Goal: Transaction & Acquisition: Purchase product/service

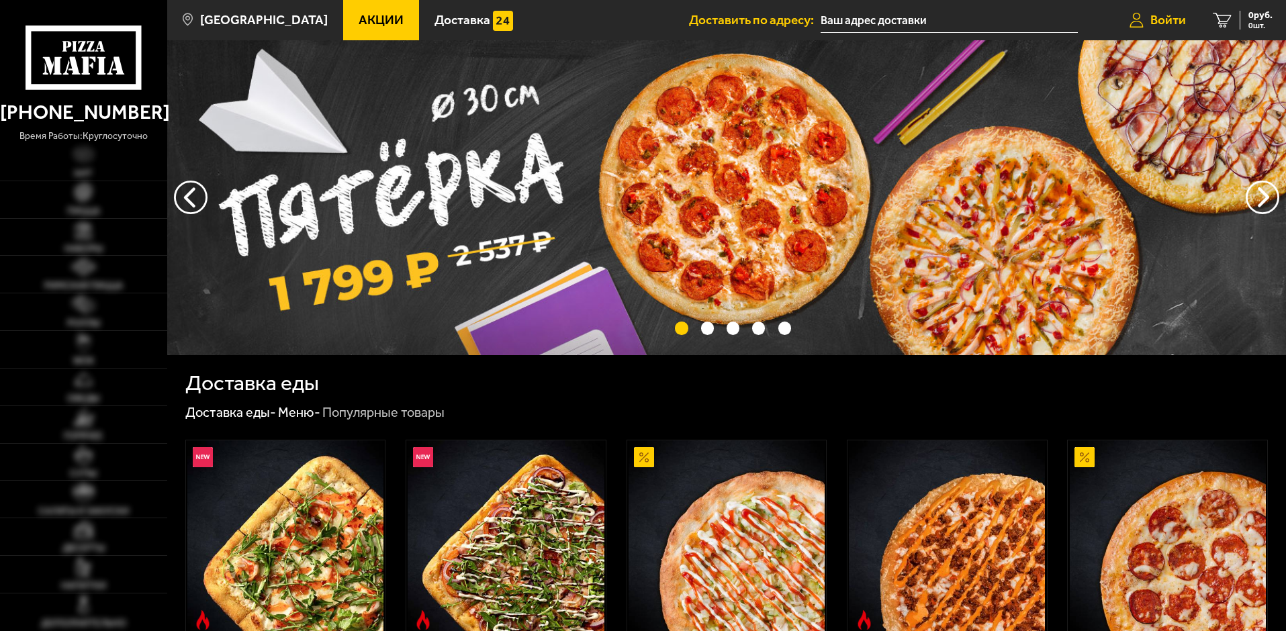
click at [1158, 21] on span "Войти" at bounding box center [1169, 19] width 36 height 13
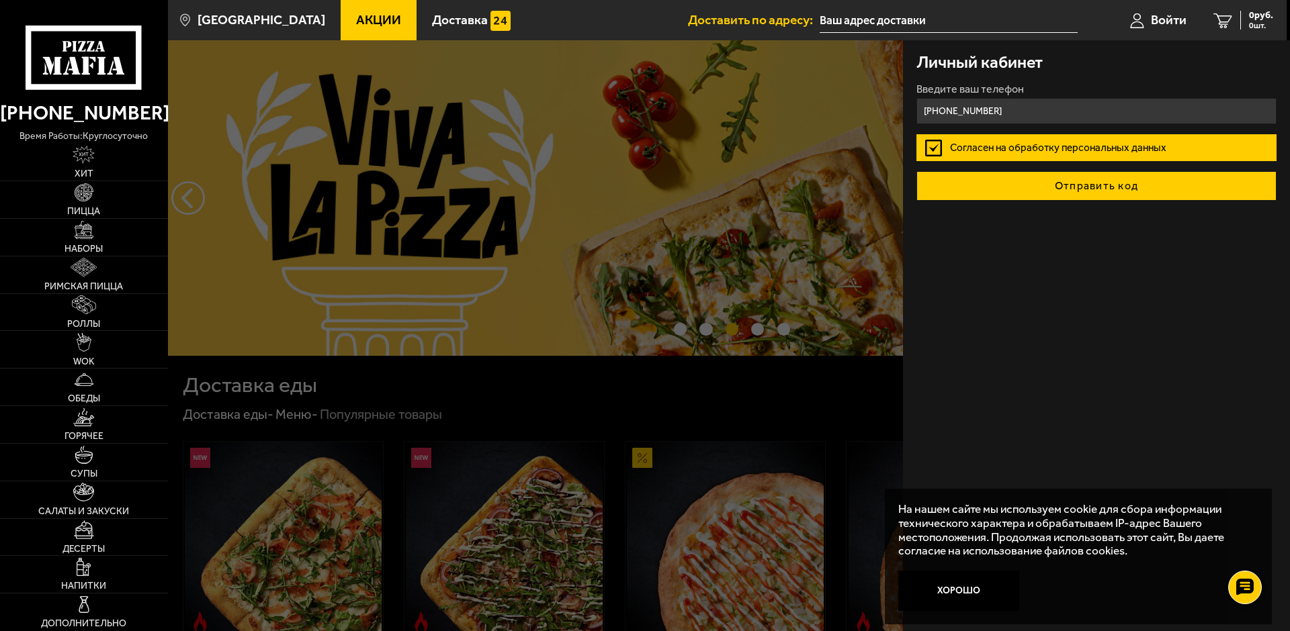
type input "[PHONE_NUMBER]"
click at [1086, 179] on button "Отправить код" at bounding box center [1096, 186] width 360 height 30
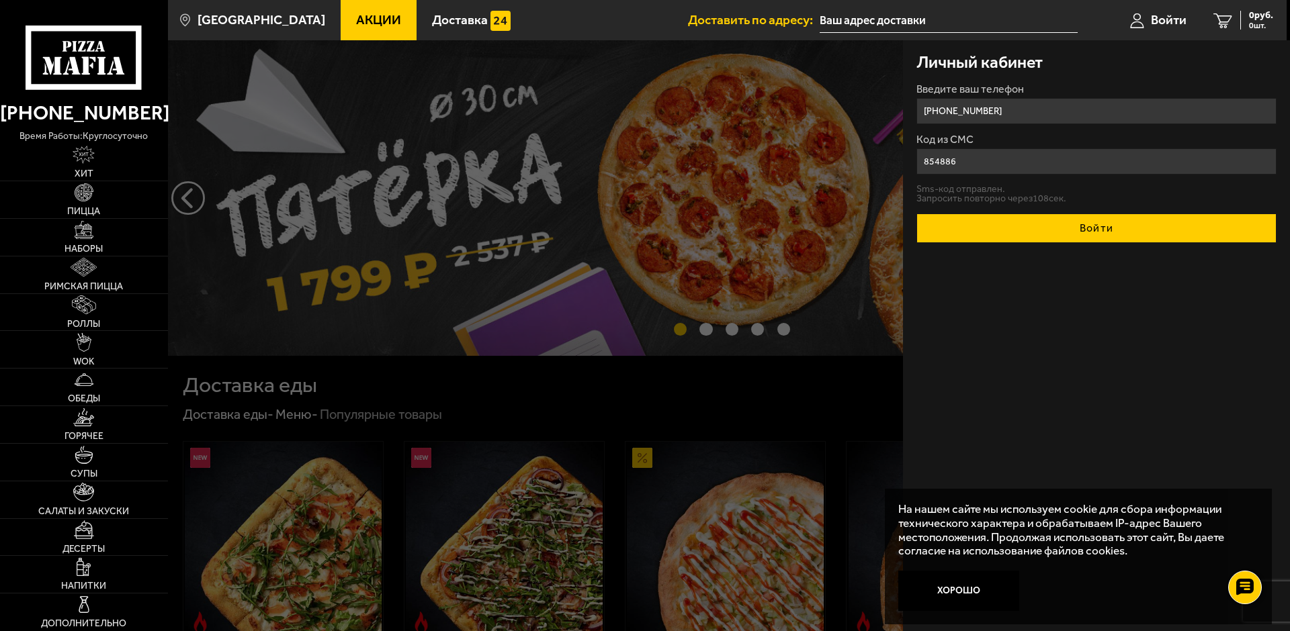
type input "854886"
click at [1046, 231] on button "Войти" at bounding box center [1096, 229] width 360 height 30
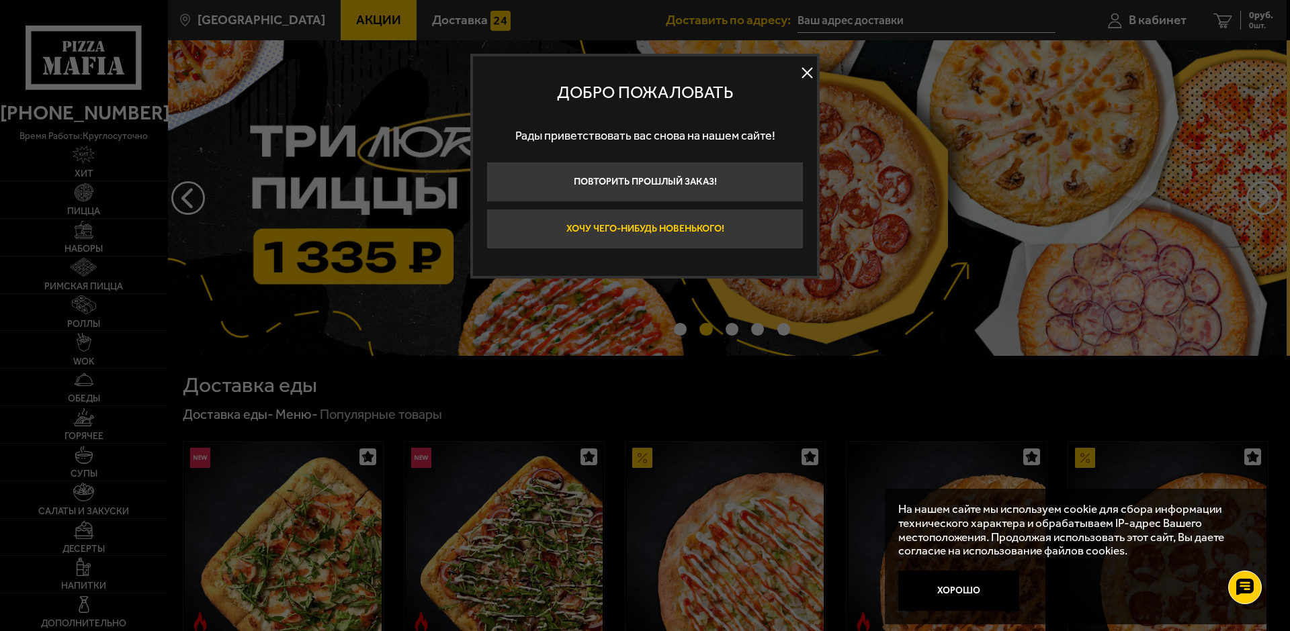
click at [717, 223] on button "Хочу чего-нибудь новенького!" at bounding box center [644, 229] width 317 height 40
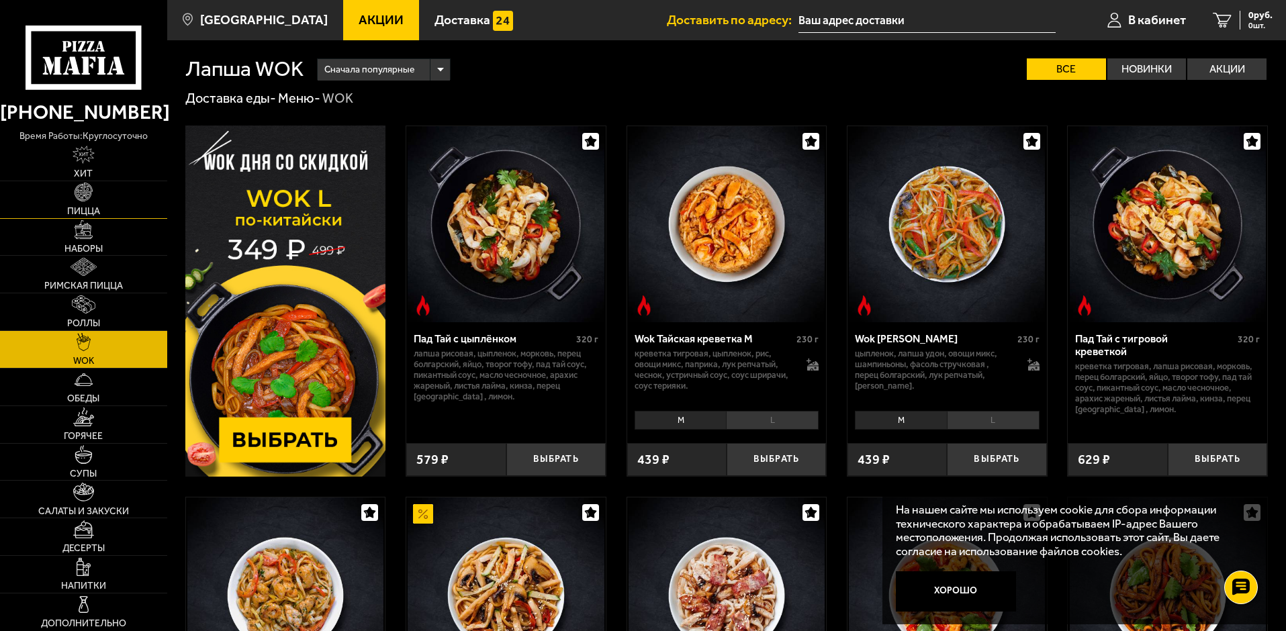
click at [90, 199] on img at bounding box center [84, 192] width 18 height 18
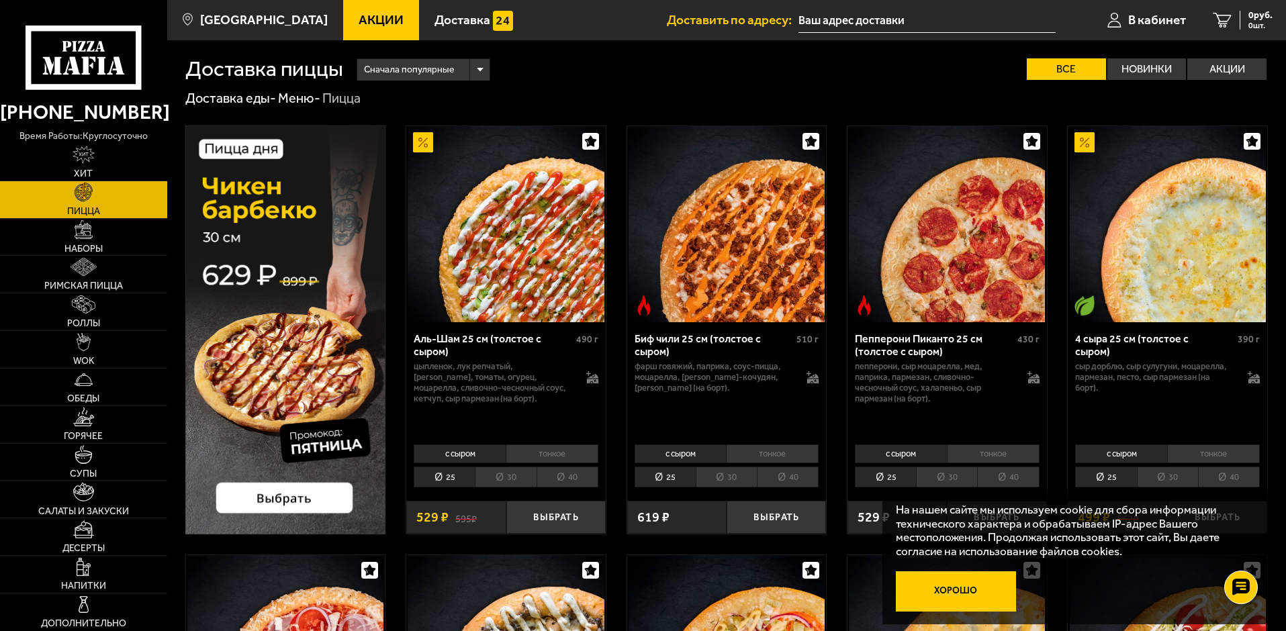
click at [966, 584] on button "Хорошо" at bounding box center [956, 592] width 121 height 40
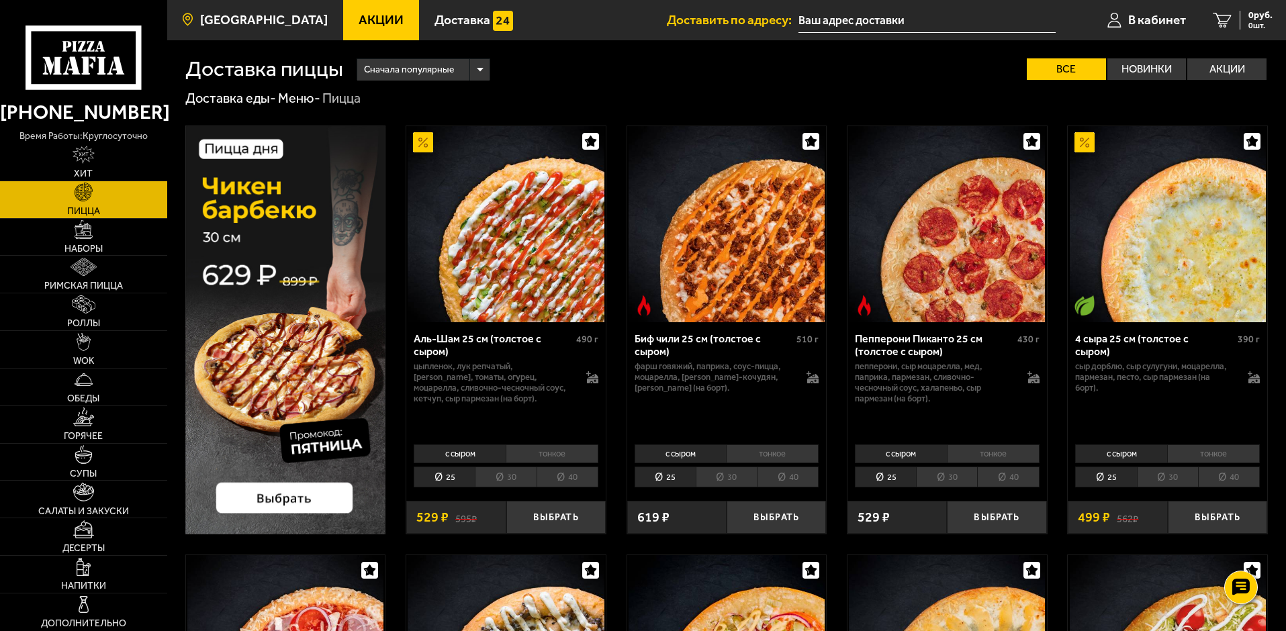
click at [283, 24] on span "[GEOGRAPHIC_DATA]" at bounding box center [264, 19] width 128 height 13
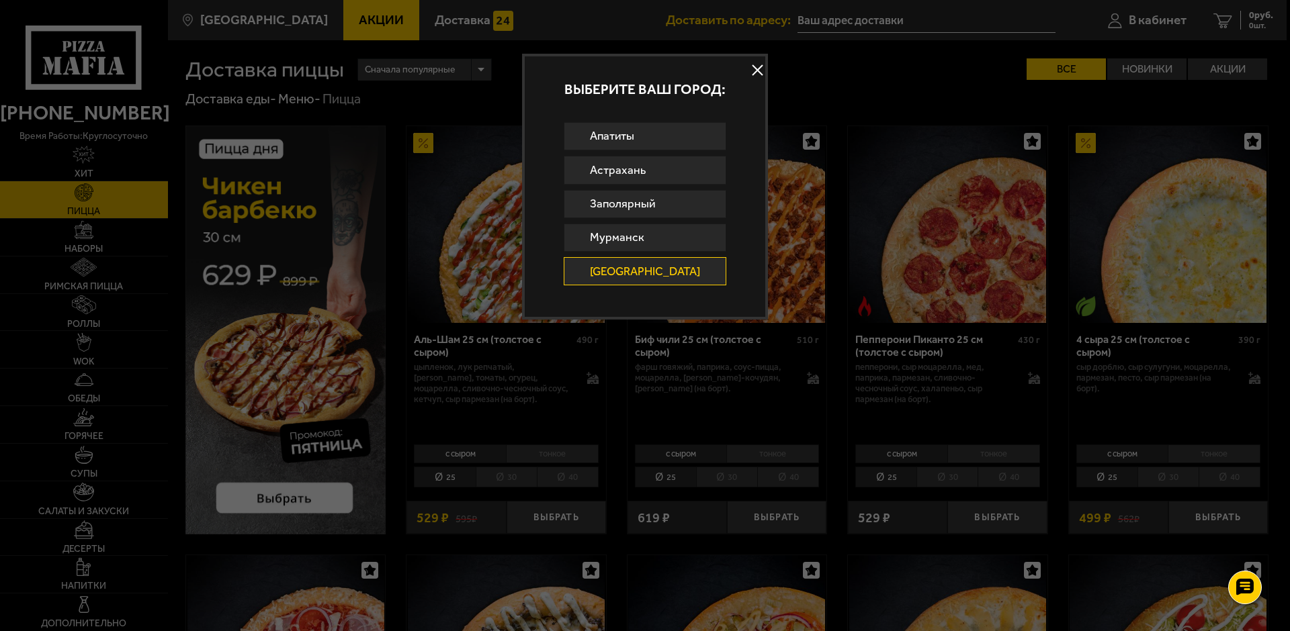
click at [752, 67] on button at bounding box center [758, 70] width 20 height 20
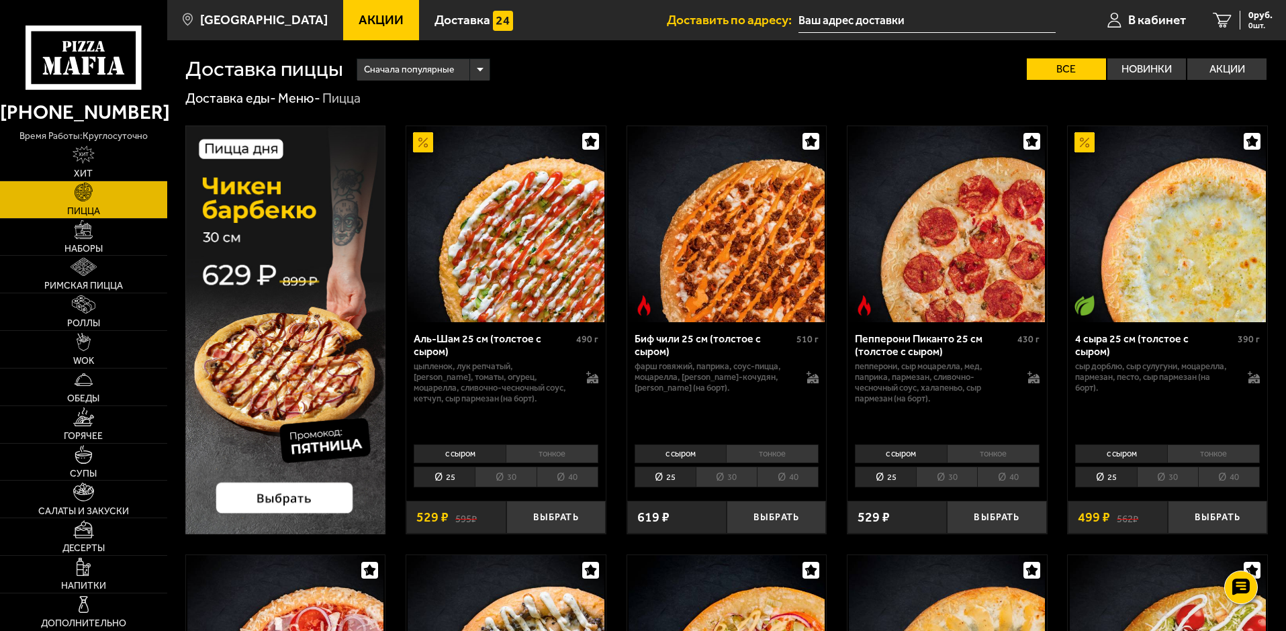
click at [827, 17] on input "text" at bounding box center [927, 20] width 257 height 25
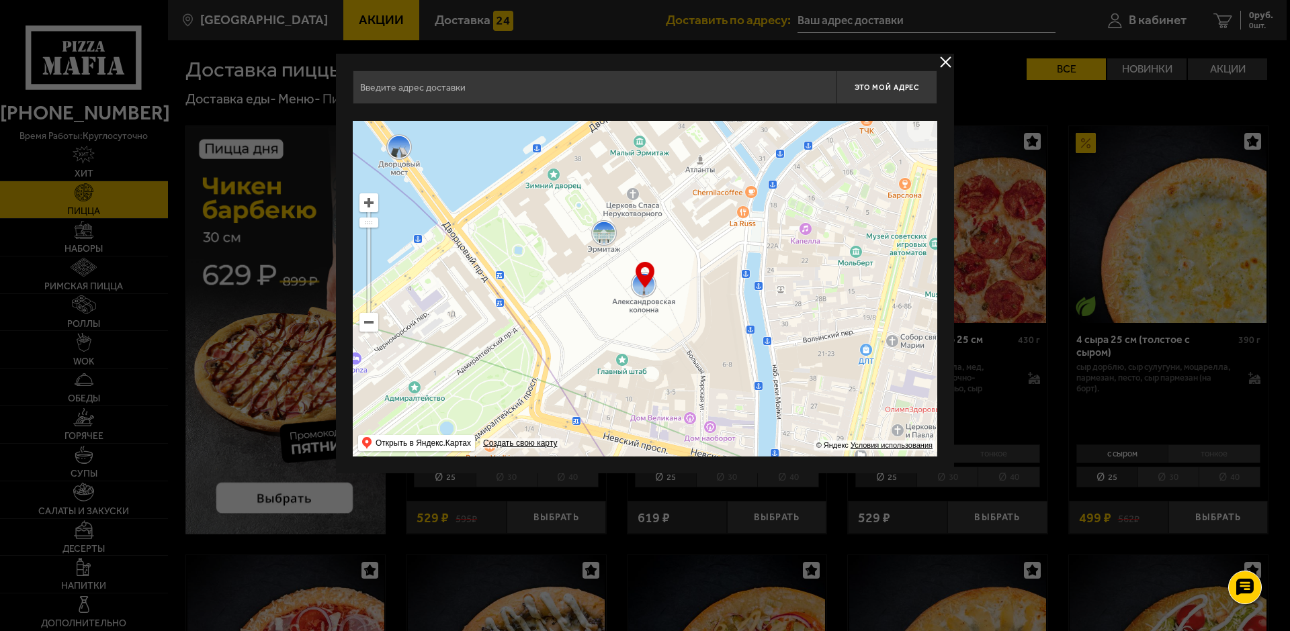
click at [427, 93] on input "text" at bounding box center [595, 88] width 484 height 34
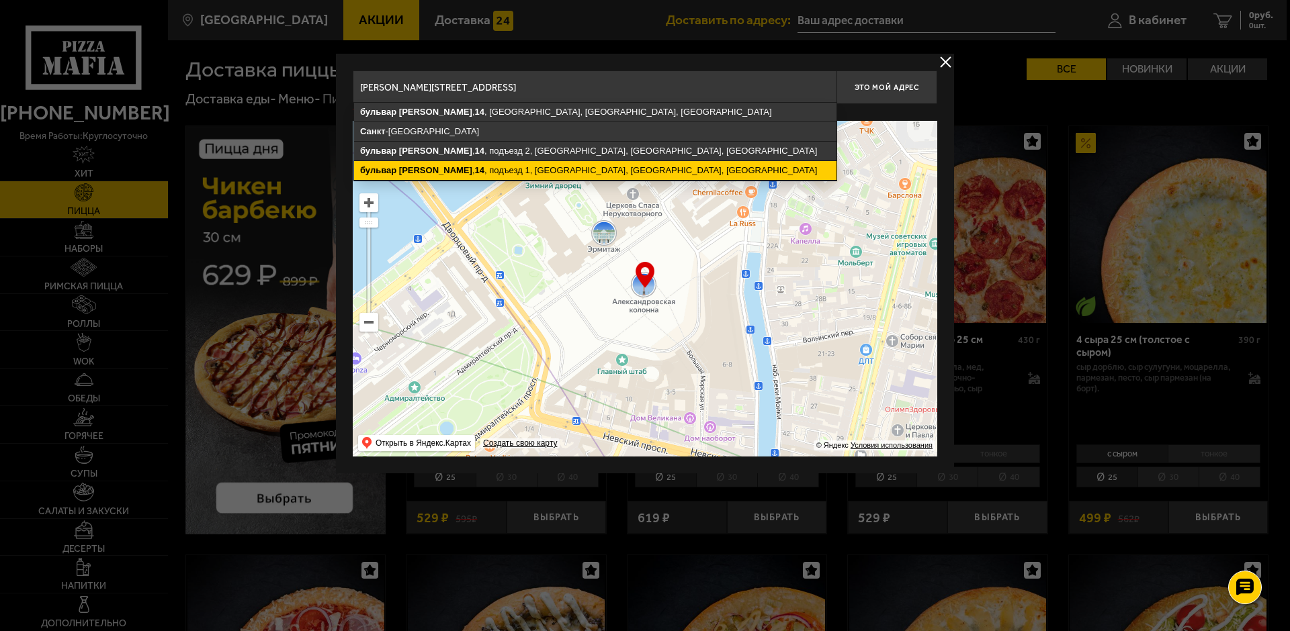
click at [390, 167] on ymaps "бульвар" at bounding box center [378, 170] width 36 height 10
type input "[STREET_ADDRESS]"
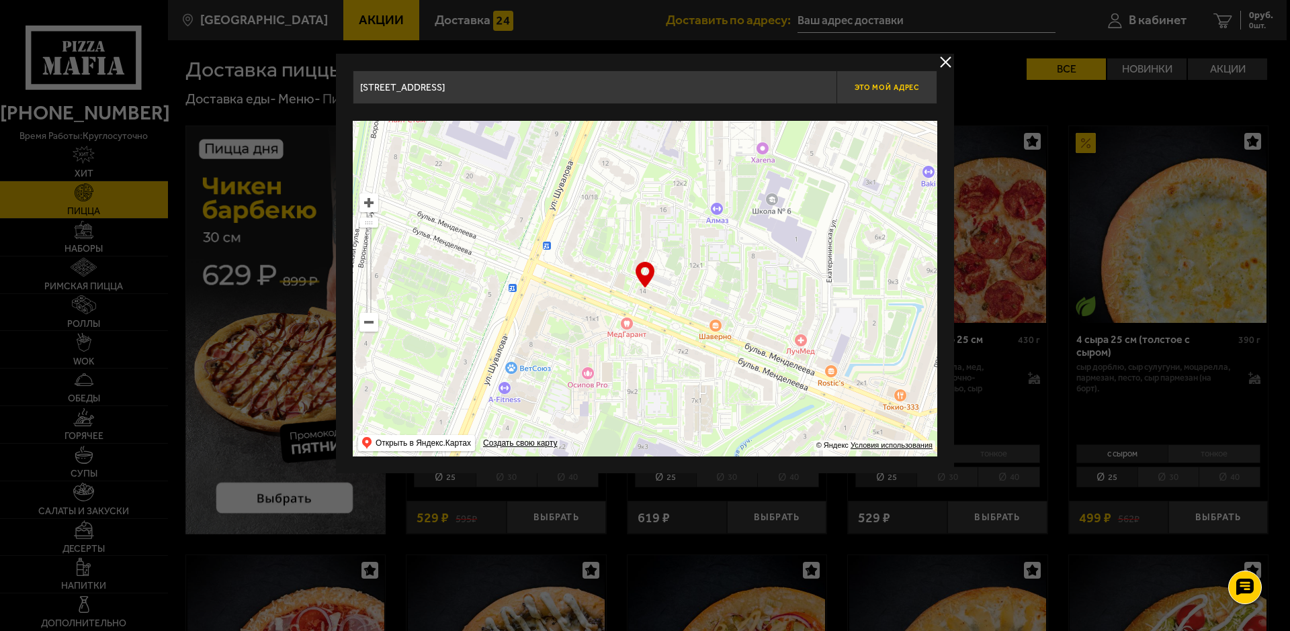
click at [872, 84] on span "Это мой адрес" at bounding box center [886, 87] width 64 height 9
type input "[STREET_ADDRESS]"
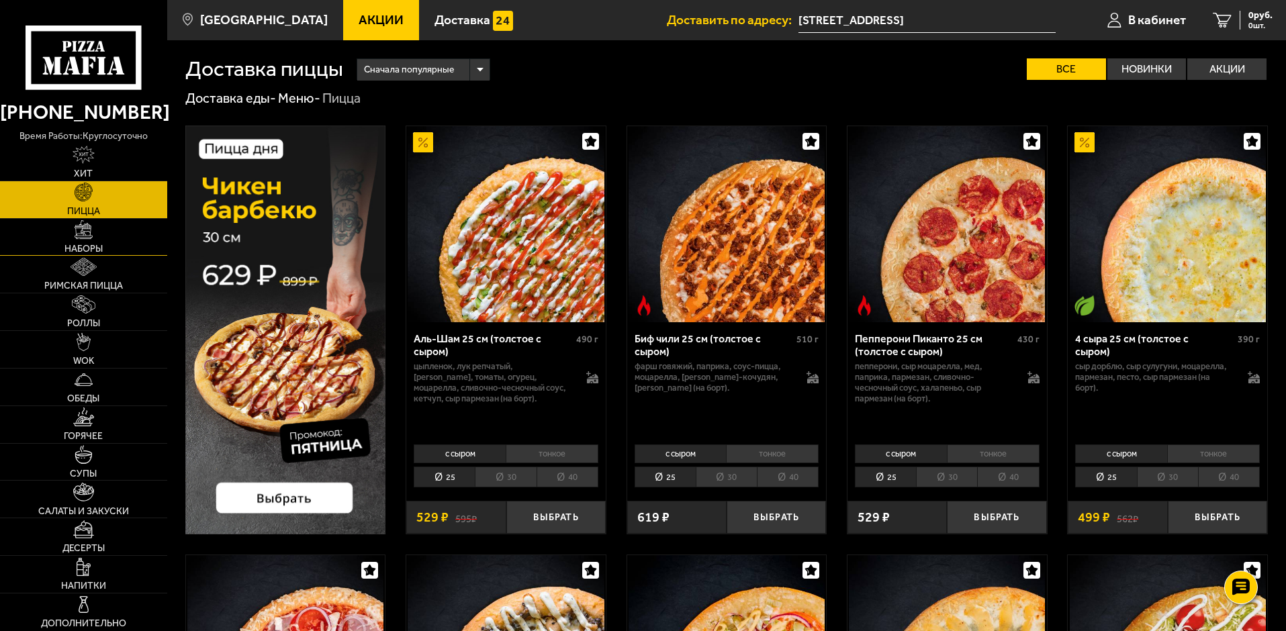
click at [85, 245] on span "Наборы" at bounding box center [83, 248] width 38 height 9
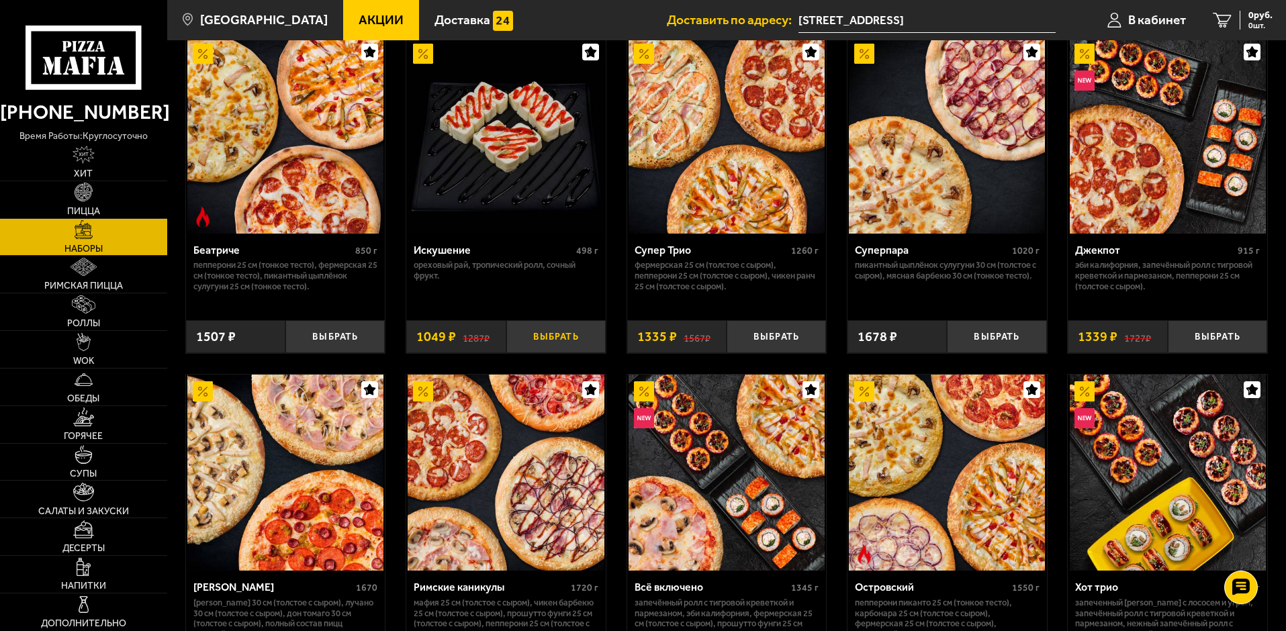
scroll to position [429, 0]
